Goal: Transaction & Acquisition: Purchase product/service

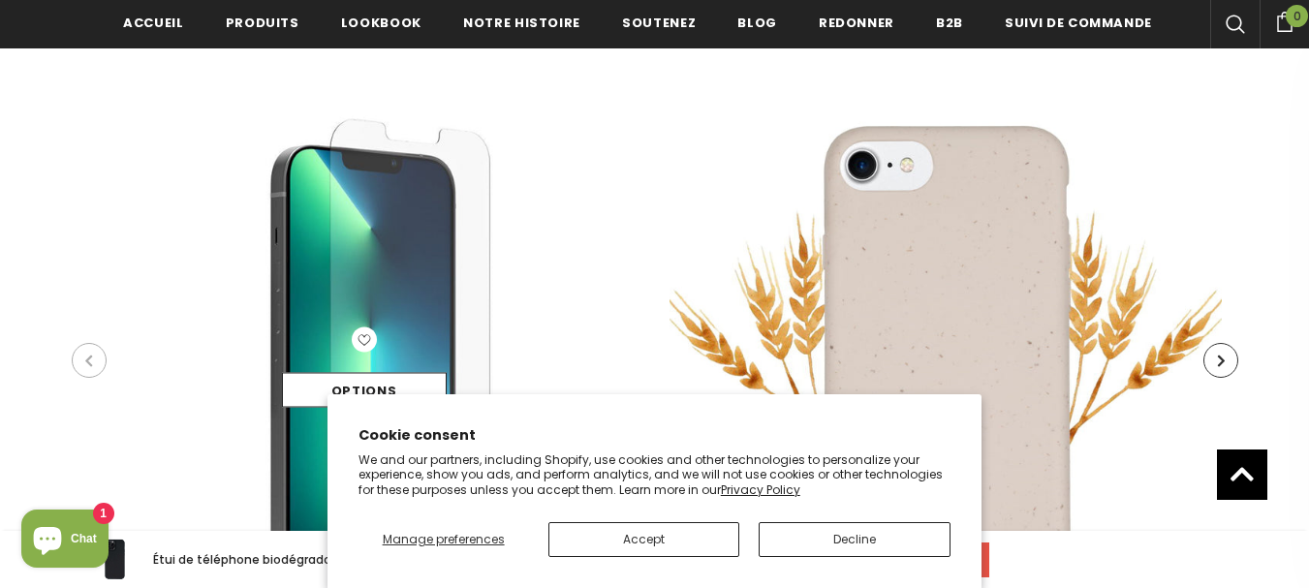
scroll to position [3922, 0]
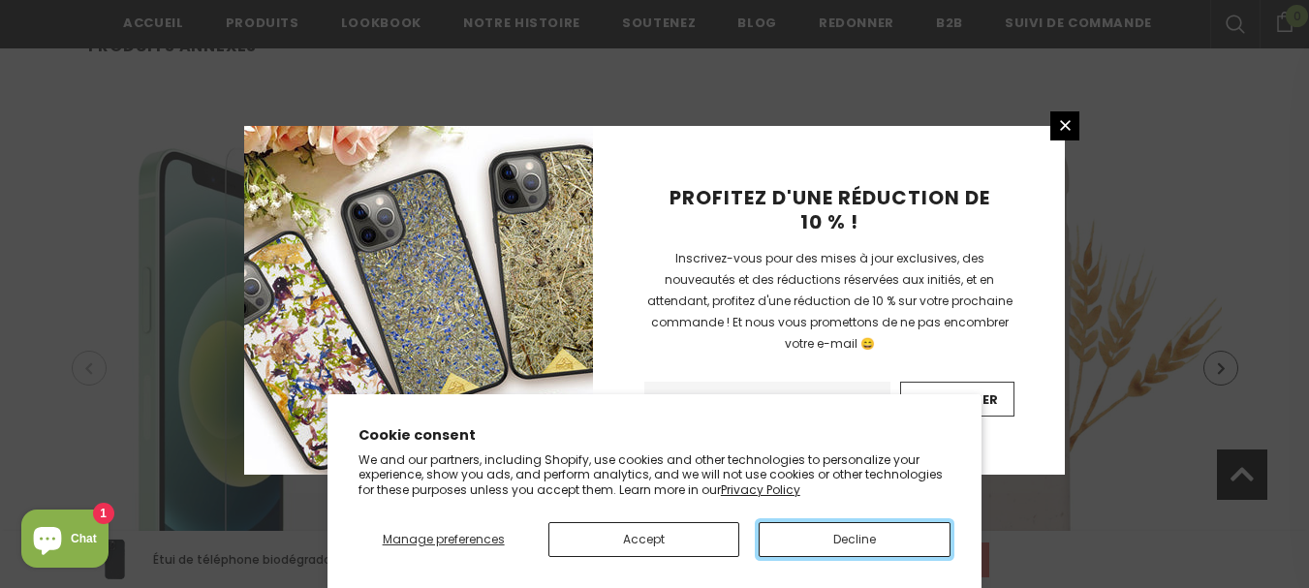
click at [852, 538] on button "Decline" at bounding box center [855, 539] width 192 height 35
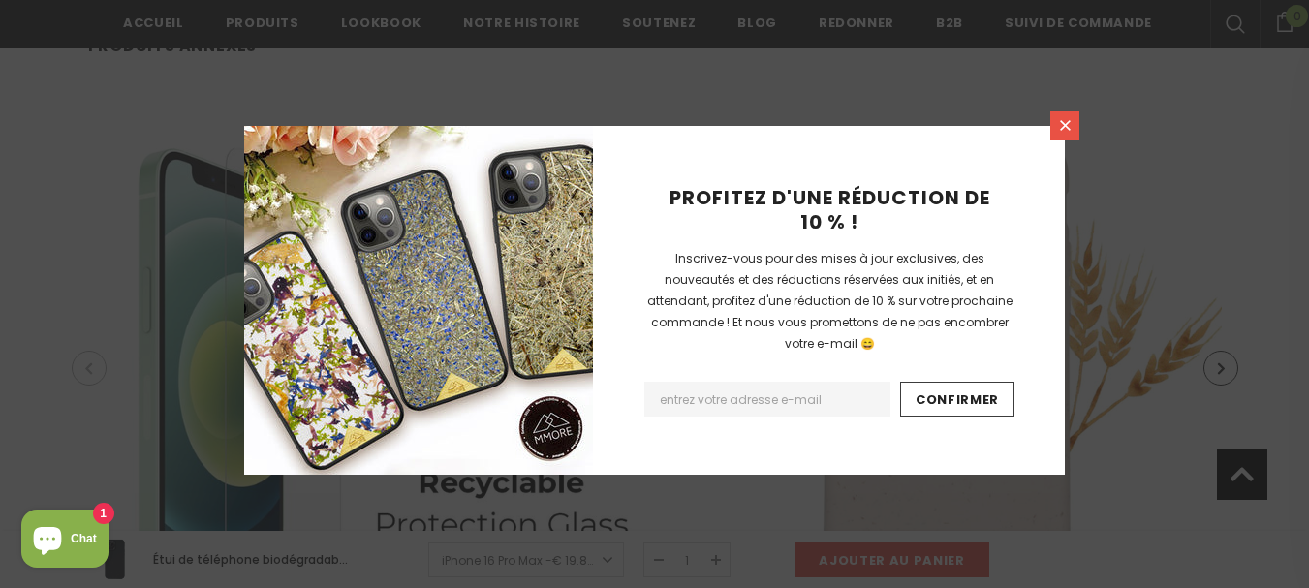
click at [1061, 123] on icon at bounding box center [1065, 125] width 16 height 16
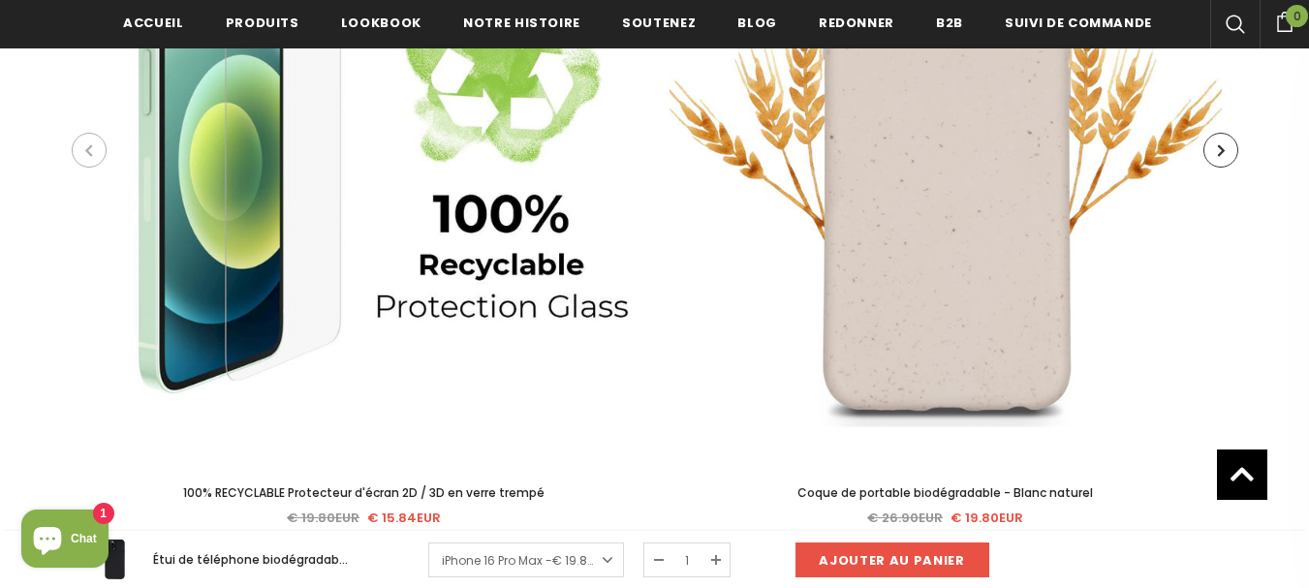
scroll to position [4126, 0]
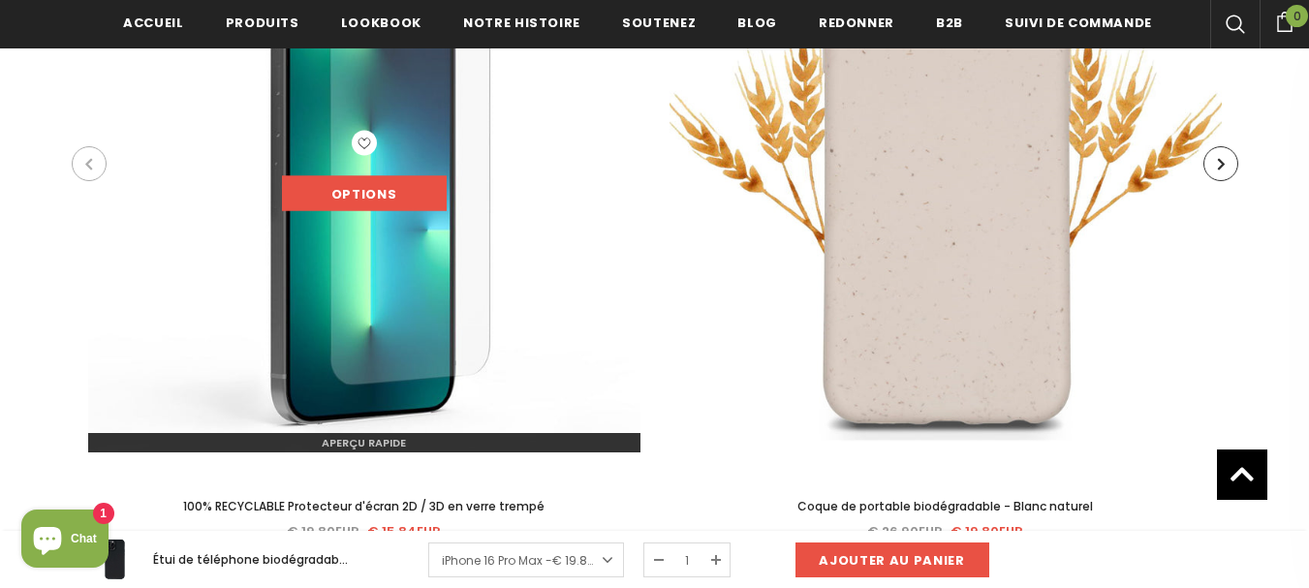
click at [328, 177] on link "Options" at bounding box center [364, 193] width 165 height 35
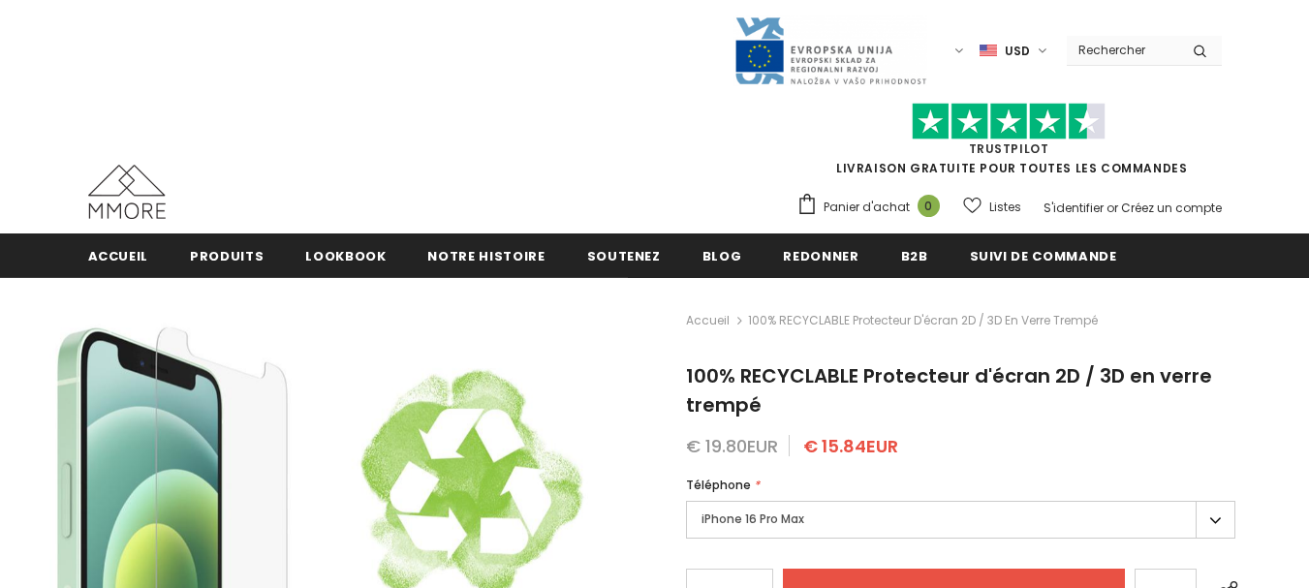
type input "Add to cart"
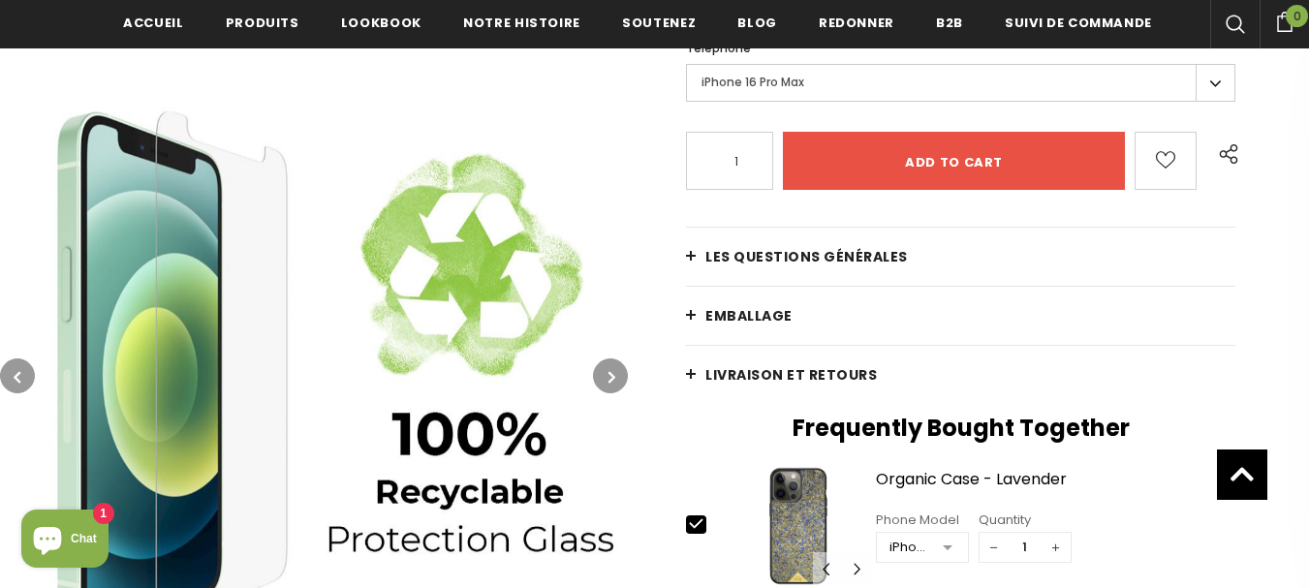
scroll to position [567, 0]
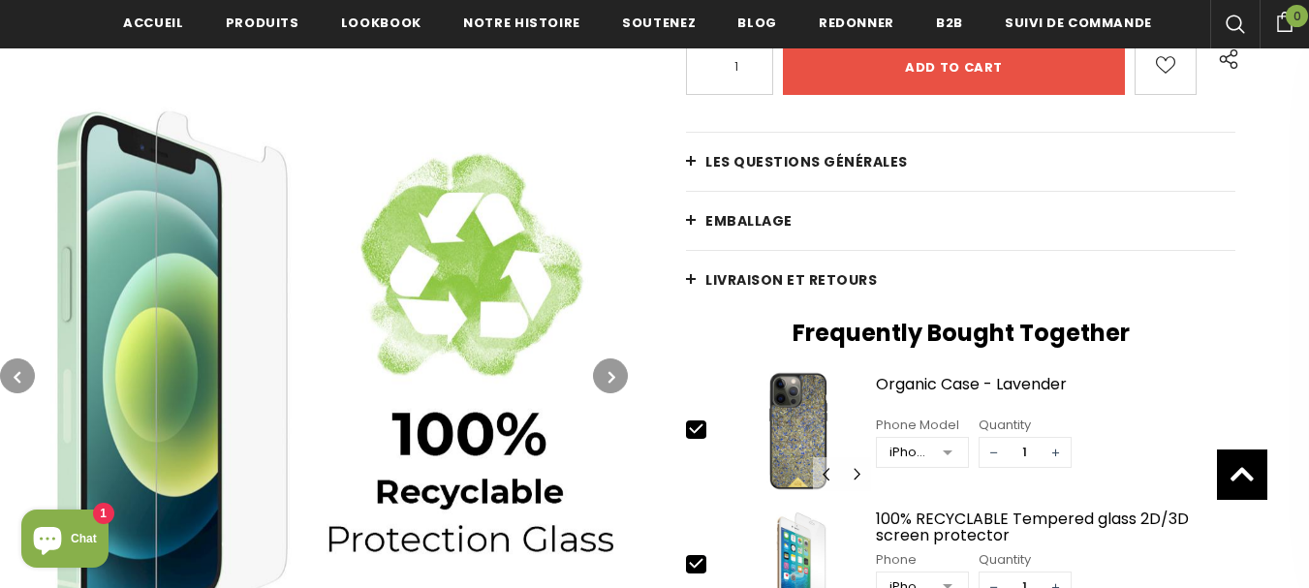
click at [725, 170] on span "Les questions générales" at bounding box center [807, 161] width 203 height 19
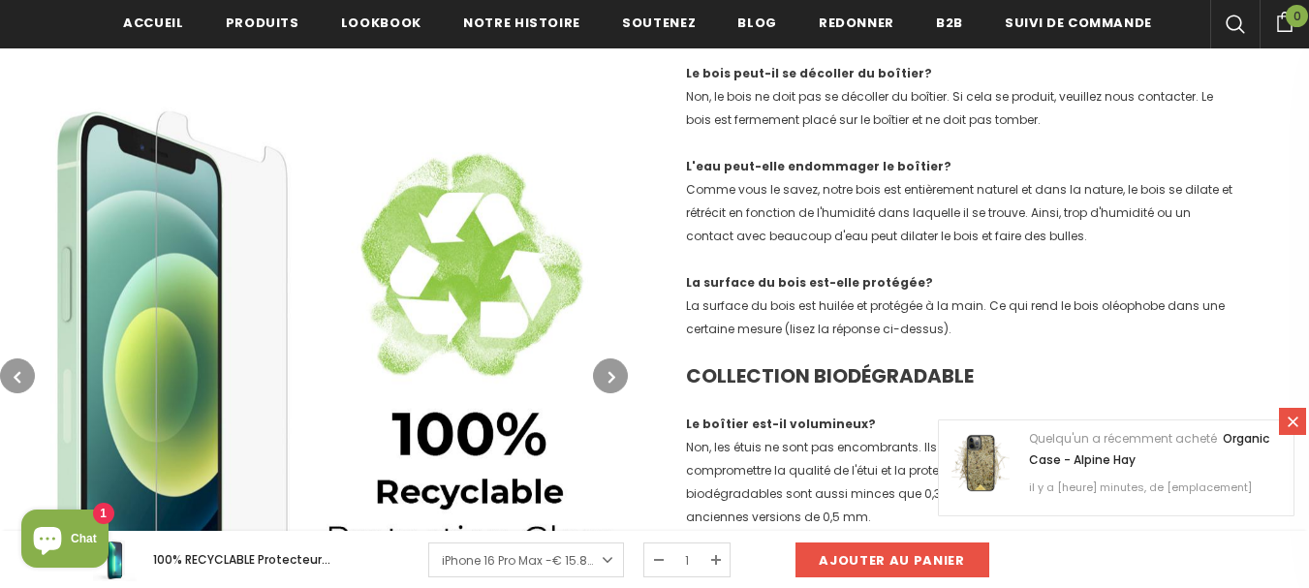
scroll to position [1701, 0]
click at [793, 261] on div "COLLECTION BIO Le matériel est-il imprimé? Non, c'est un véritable matériau nat…" at bounding box center [961, 189] width 550 height 2264
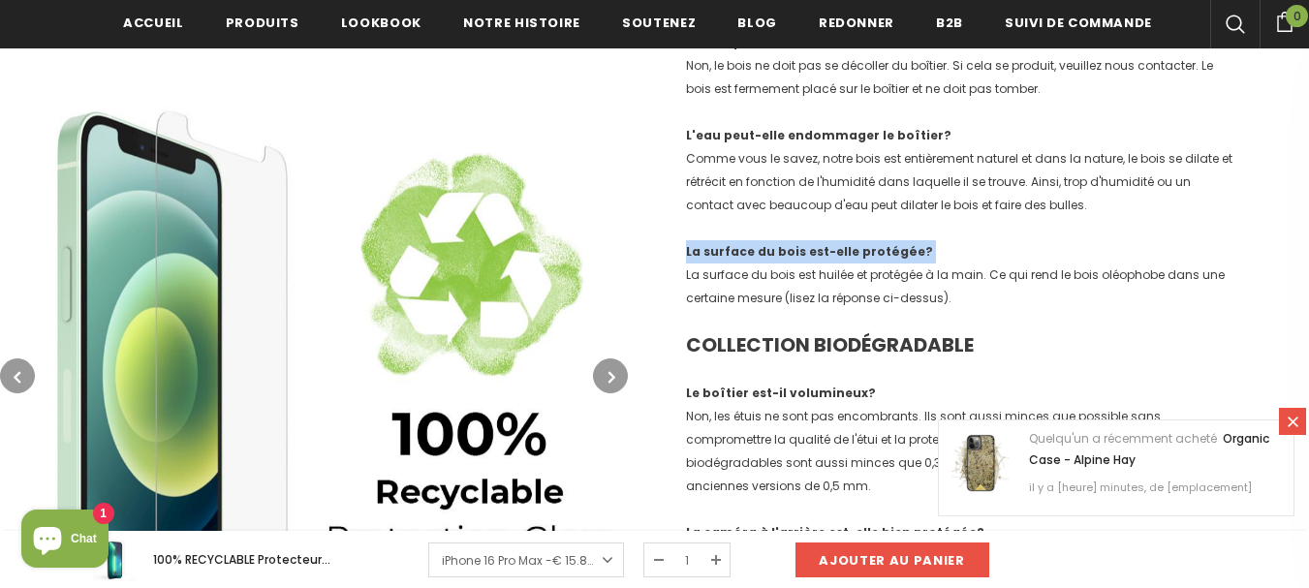
scroll to position [1736, 0]
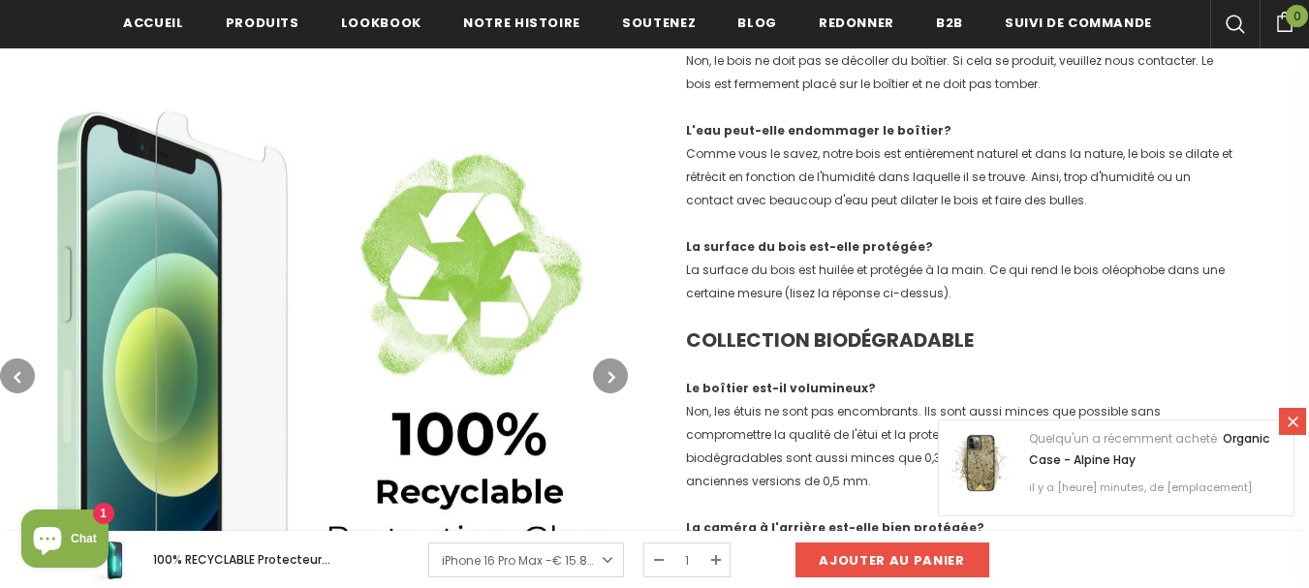
click at [833, 181] on span "Comme vous le savez, notre bois est entièrement naturel et dans la nature, le b…" at bounding box center [959, 176] width 547 height 63
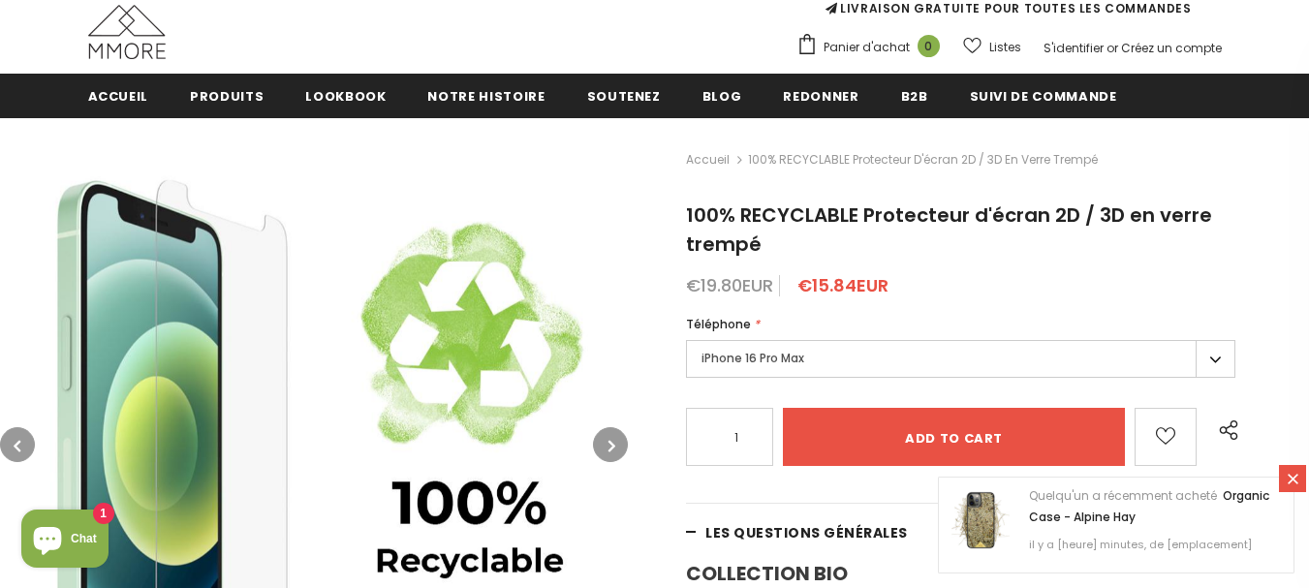
scroll to position [190, 0]
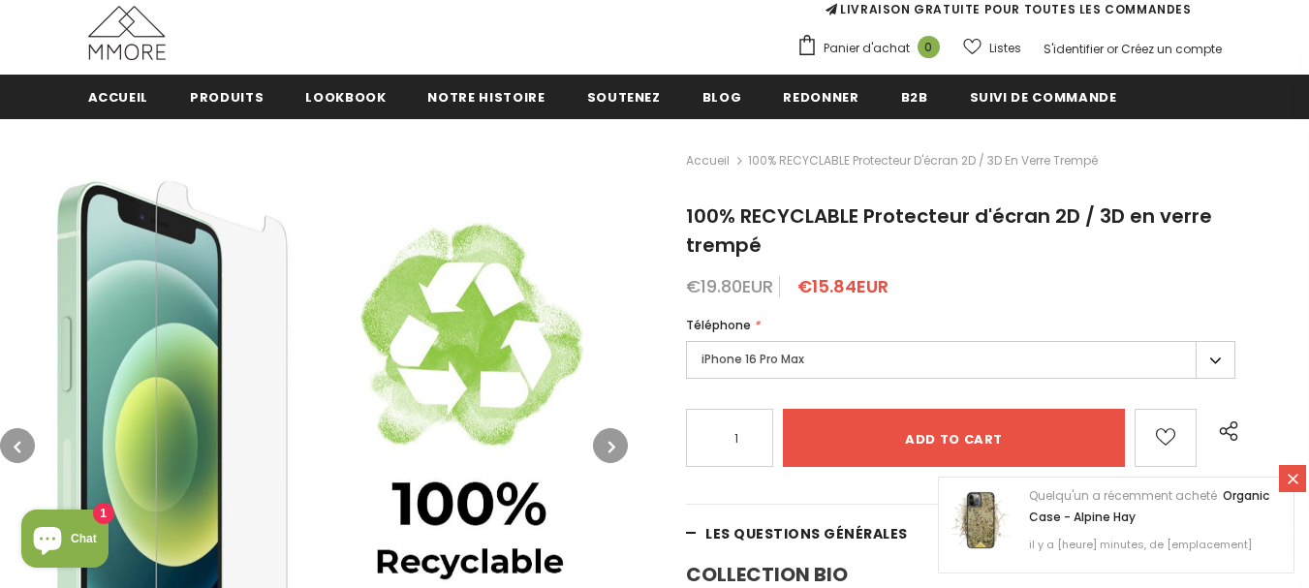
drag, startPoint x: 706, startPoint y: 55, endPoint x: 608, endPoint y: 190, distance: 166.5
click at [608, 190] on img at bounding box center [314, 446] width 628 height 628
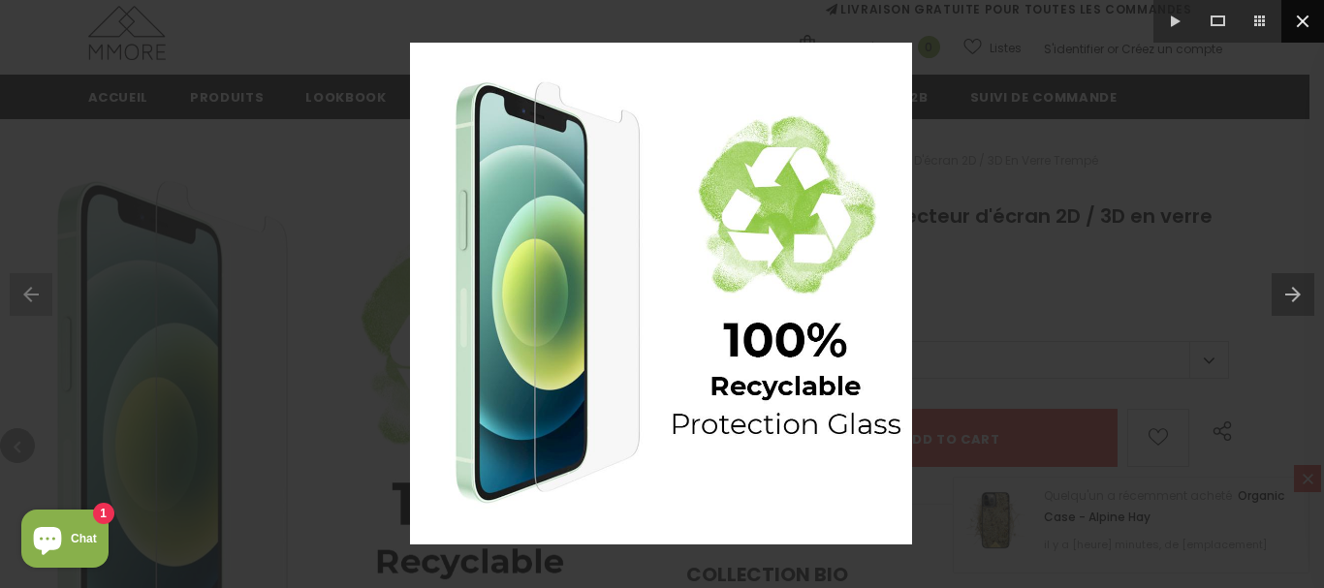
click at [1309, 21] on button at bounding box center [1302, 21] width 43 height 43
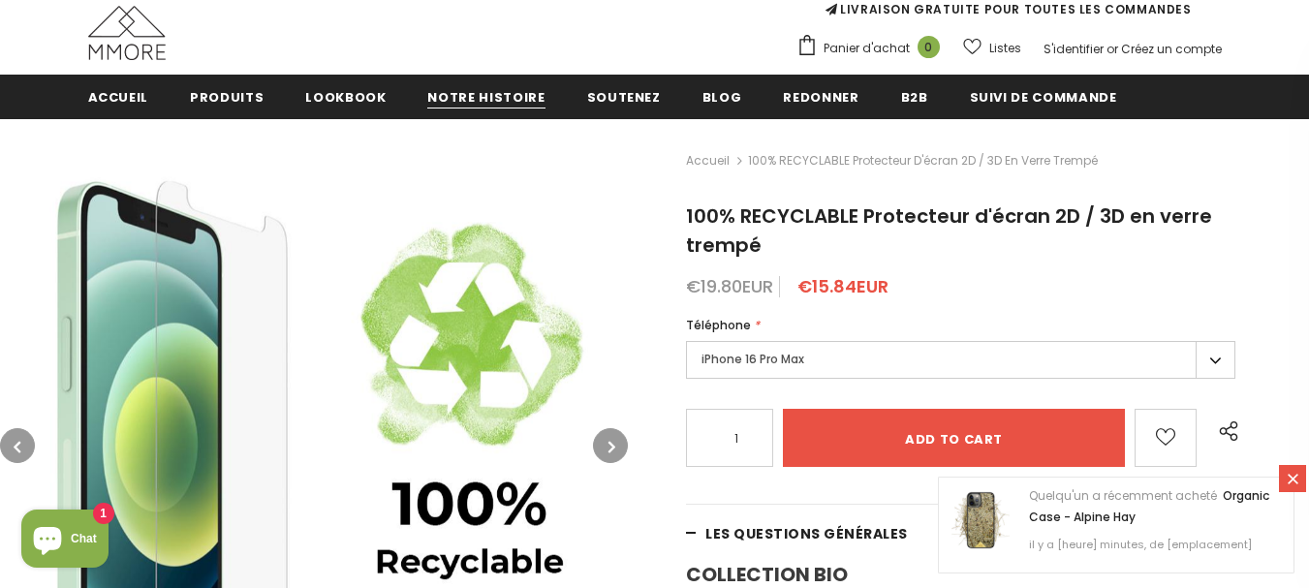
drag, startPoint x: 568, startPoint y: 62, endPoint x: 439, endPoint y: 99, distance: 134.1
click at [439, 99] on span "Notre histoire" at bounding box center [485, 97] width 117 height 18
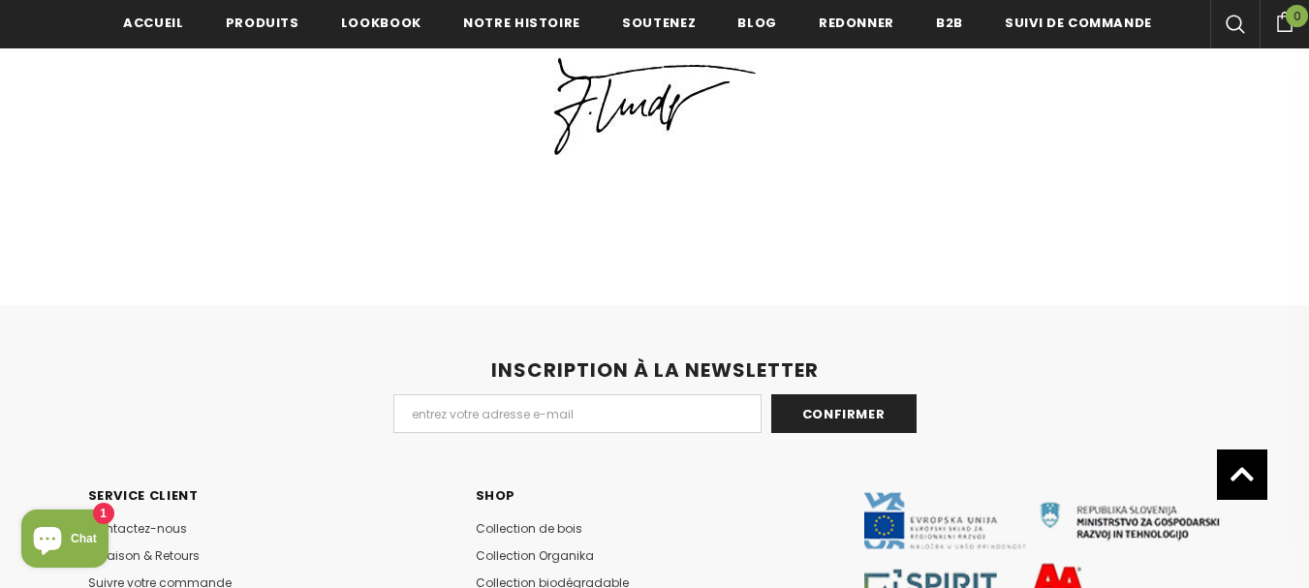
scroll to position [5249, 0]
